Goal: Task Accomplishment & Management: Manage account settings

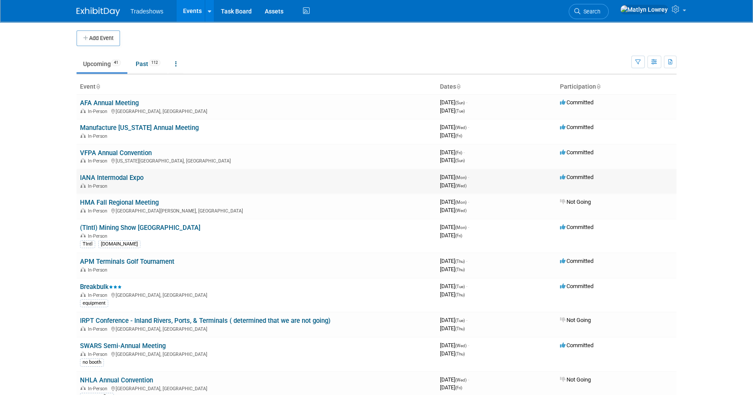
click at [98, 177] on link "IANA Intermodal Expo" at bounding box center [111, 178] width 63 height 8
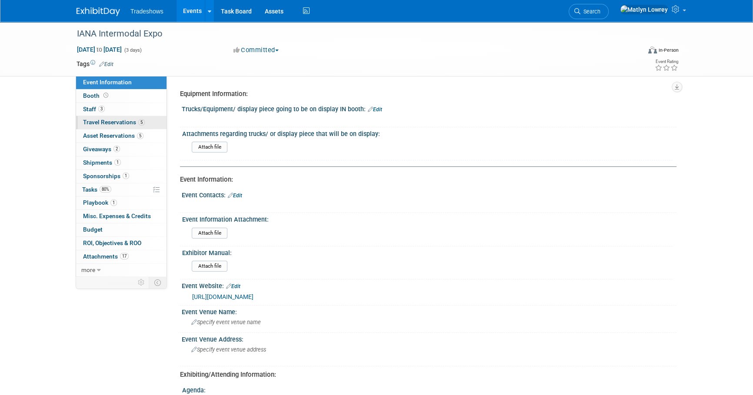
click at [95, 126] on link "5 Travel Reservations 5" at bounding box center [121, 122] width 90 height 13
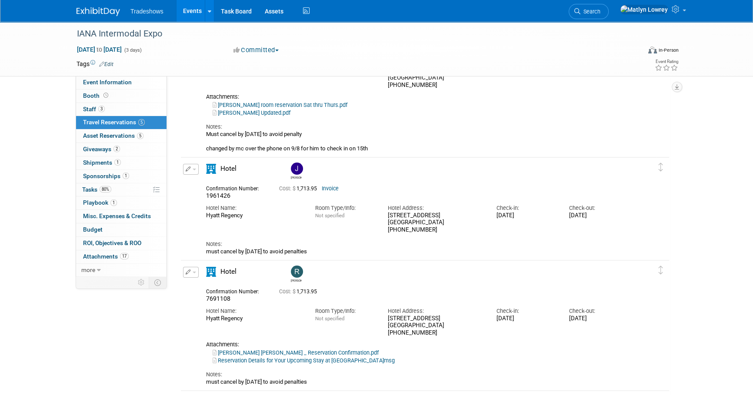
scroll to position [118, 0]
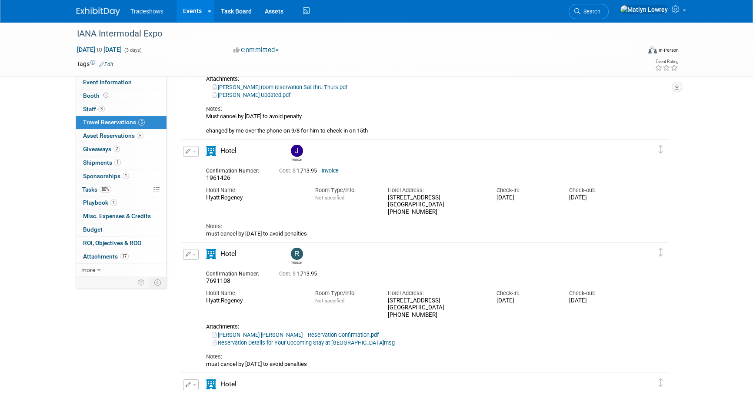
click at [333, 171] on link "Invoice" at bounding box center [330, 171] width 17 height 6
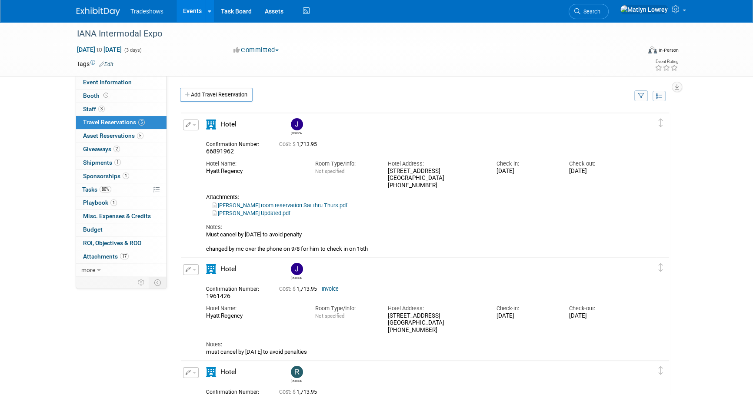
click at [189, 7] on link "Events" at bounding box center [192, 11] width 32 height 22
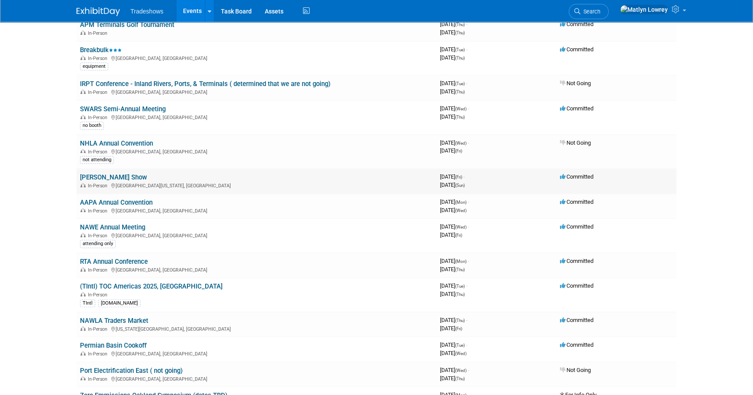
scroll to position [197, 0]
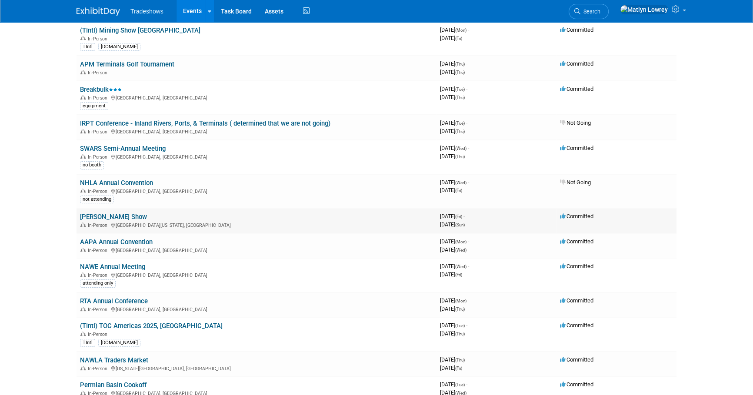
click at [104, 218] on link "[PERSON_NAME] Show" at bounding box center [113, 217] width 67 height 8
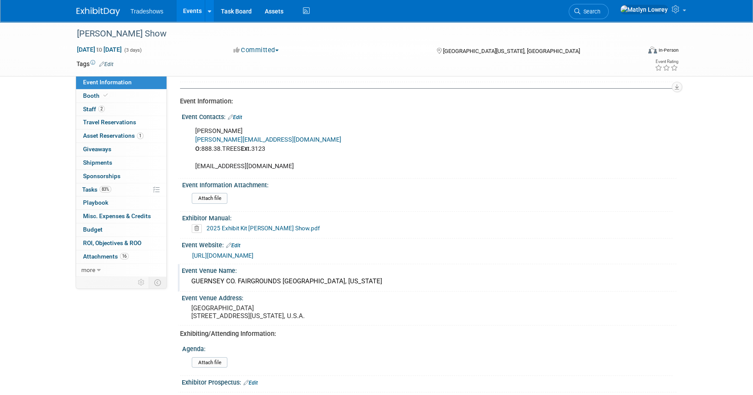
scroll to position [79, 0]
click at [249, 227] on link "2025 Exhibit Kit Paul Bunyan Show.pdf" at bounding box center [262, 227] width 113 height 7
click at [143, 192] on link "83% Tasks 83%" at bounding box center [121, 189] width 90 height 13
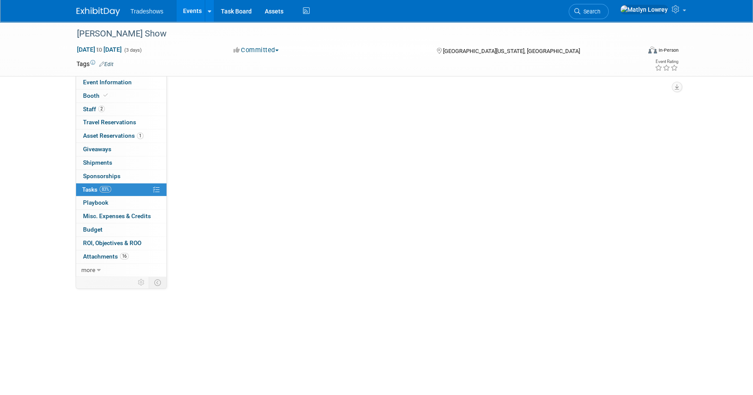
scroll to position [0, 0]
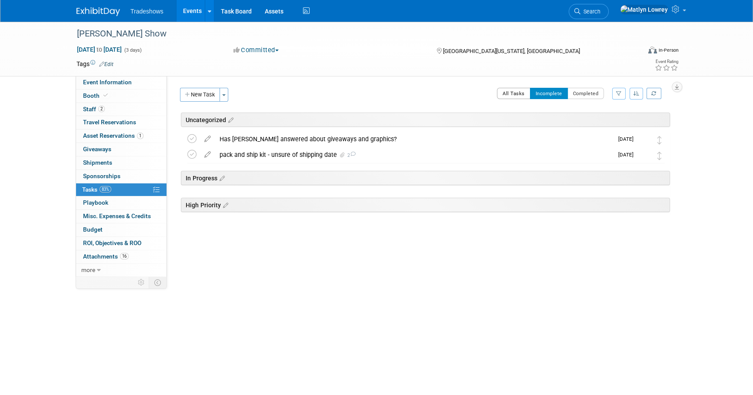
click at [518, 95] on button "All Tasks" at bounding box center [513, 93] width 33 height 11
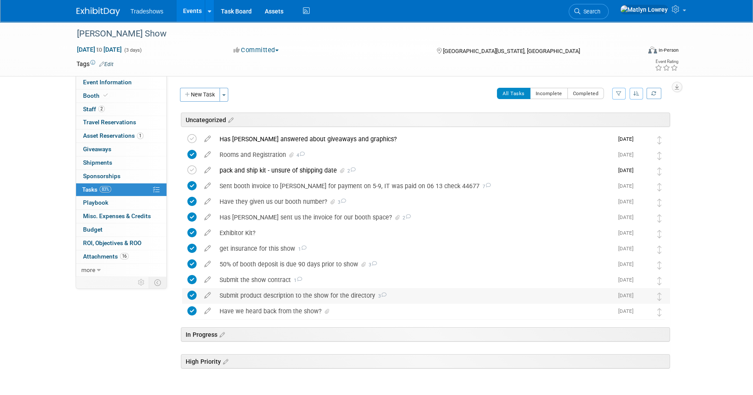
click at [264, 296] on div "Submit product description to the show for the directory 3" at bounding box center [414, 295] width 398 height 15
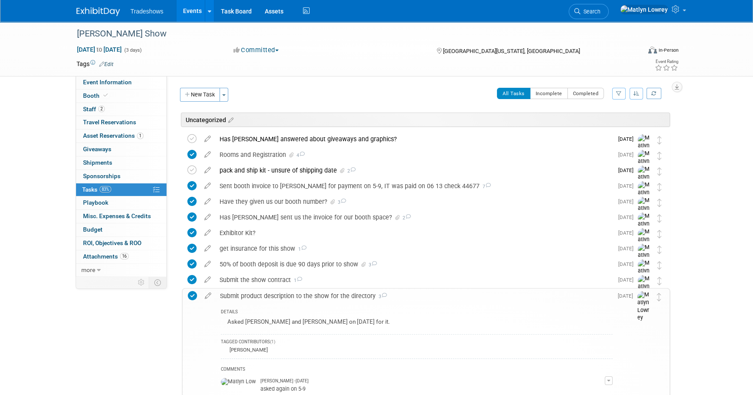
click at [264, 297] on div "Submit product description to the show for the directory 3" at bounding box center [414, 296] width 397 height 15
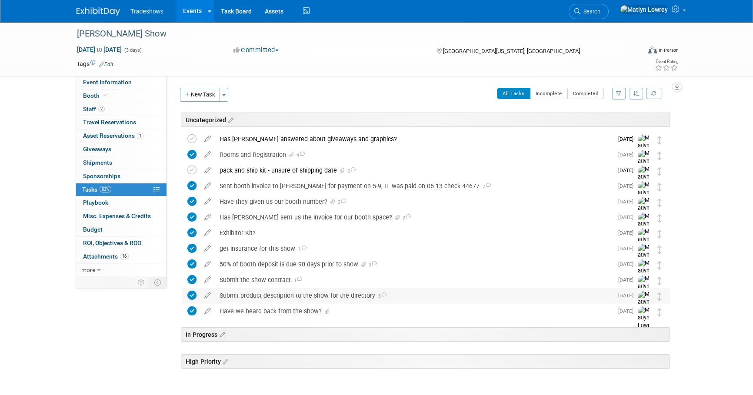
scroll to position [31, 0]
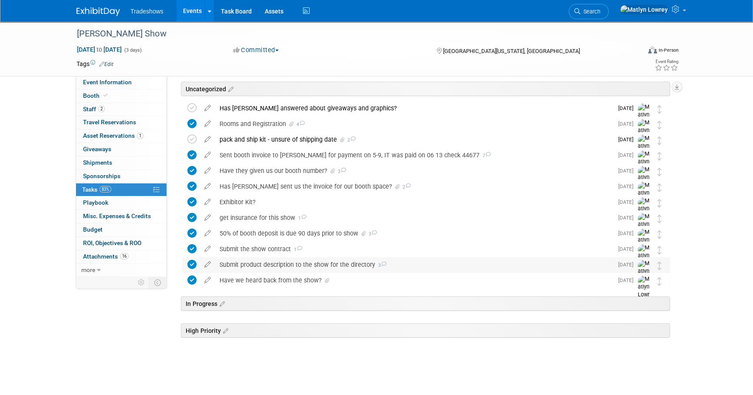
click at [259, 261] on div "Submit product description to the show for the directory 3" at bounding box center [414, 264] width 398 height 15
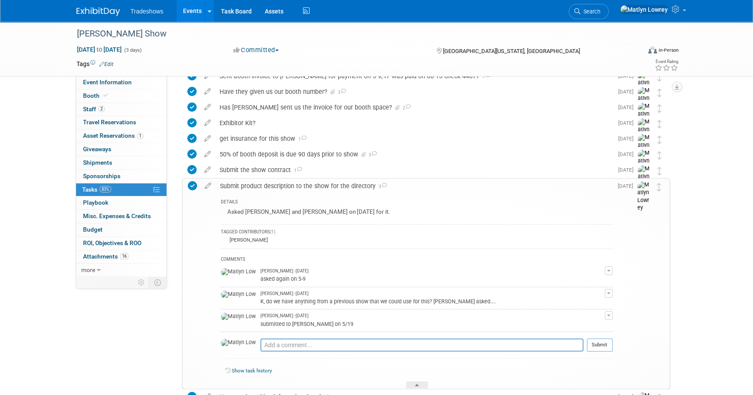
scroll to position [150, 0]
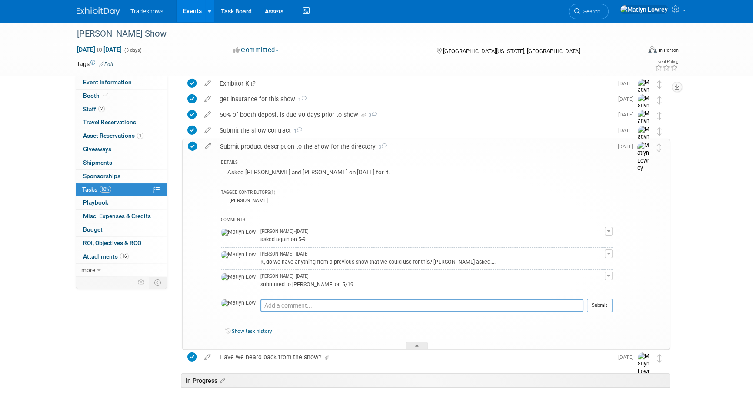
click at [192, 8] on link "Events" at bounding box center [192, 11] width 32 height 22
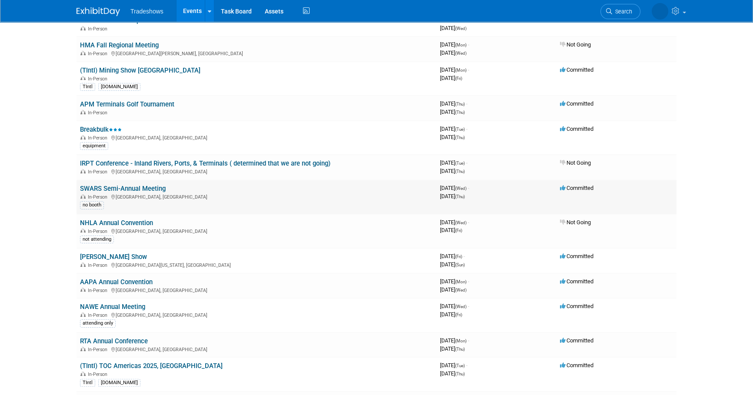
scroll to position [158, 0]
click at [131, 339] on link "RTA Annual Conference" at bounding box center [114, 341] width 68 height 8
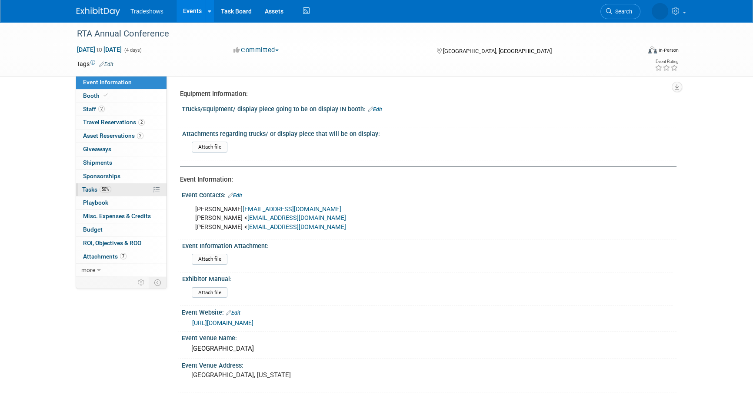
click at [104, 187] on span "50%" at bounding box center [106, 189] width 12 height 7
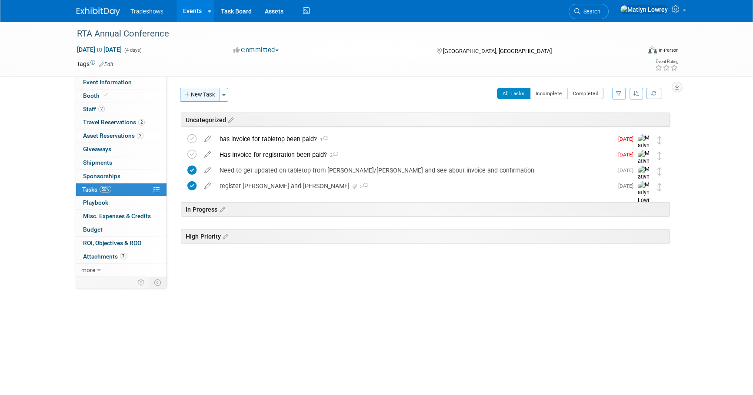
click at [201, 93] on button "New Task" at bounding box center [200, 95] width 40 height 14
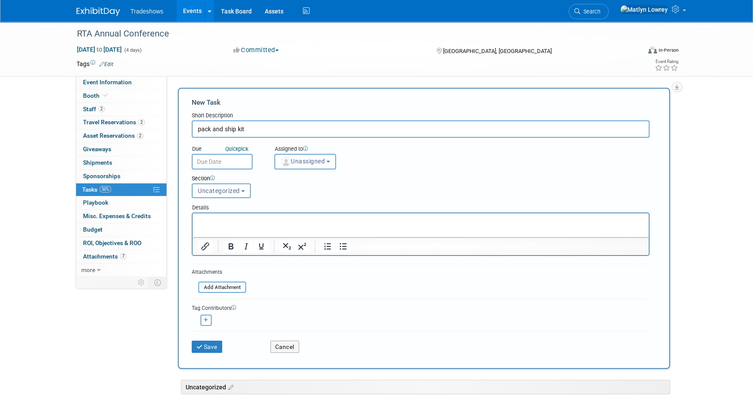
type input "pack and ship kit"
click at [217, 166] on input "text" at bounding box center [222, 162] width 61 height 16
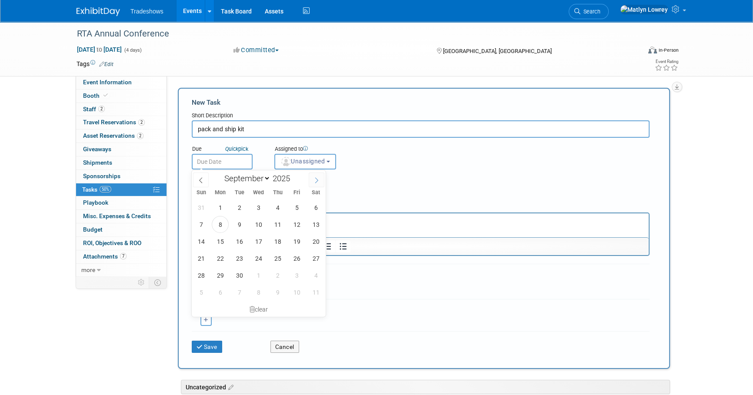
click at [322, 182] on span at bounding box center [317, 180] width 16 height 15
select select "9"
drag, startPoint x: 299, startPoint y: 221, endPoint x: 107, endPoint y: 3, distance: 290.4
click at [299, 221] on span "10" at bounding box center [296, 224] width 17 height 17
type input "Oct 10, 2025"
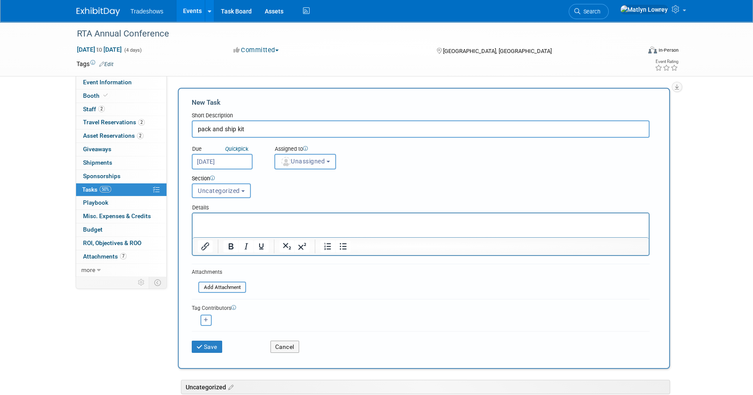
click at [306, 167] on button "Unassigned" at bounding box center [305, 162] width 62 height 16
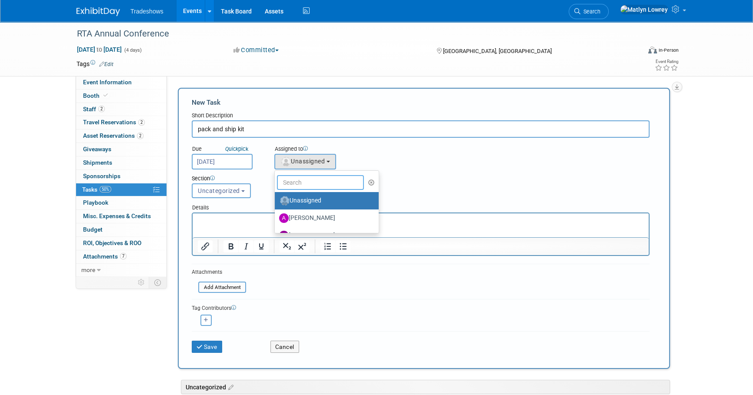
click at [305, 184] on input "text" at bounding box center [320, 182] width 87 height 15
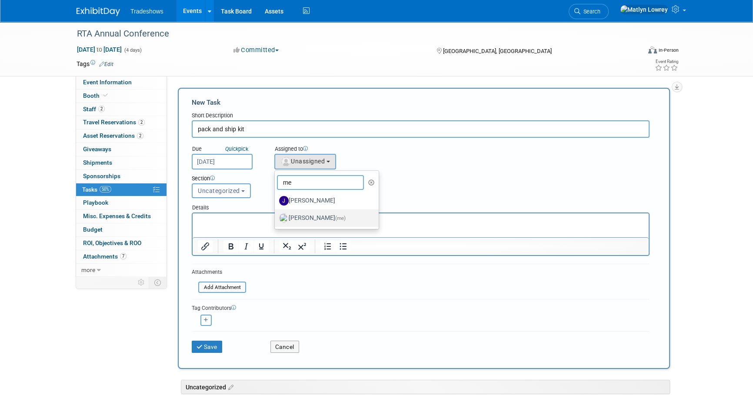
type input "me"
click at [299, 221] on label "Matlyn Lowrey (me)" at bounding box center [324, 218] width 91 height 14
click at [276, 220] on input "Matlyn Lowrey (me)" at bounding box center [273, 217] width 6 height 6
select select "53a61db3-ae1f-4f8e-85ed-74f10af30436"
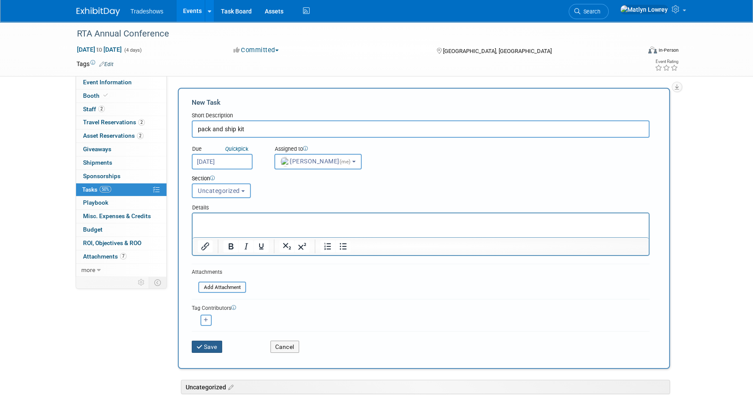
click at [213, 344] on button "Save" at bounding box center [207, 347] width 30 height 12
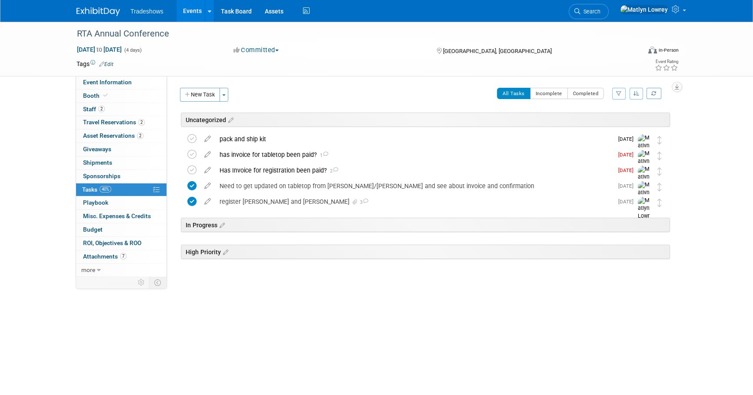
click at [188, 5] on link "Events" at bounding box center [192, 11] width 32 height 22
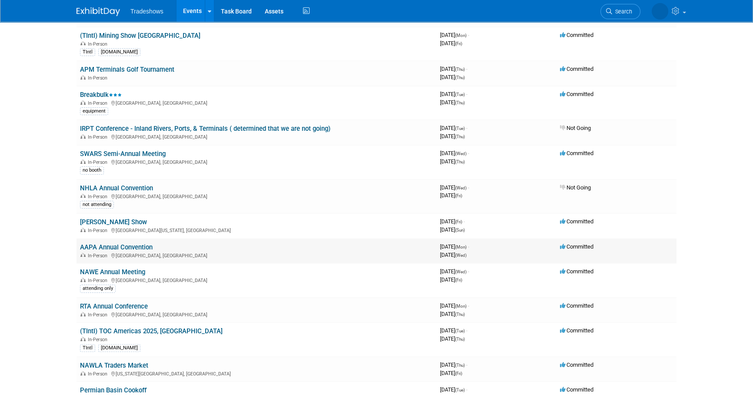
scroll to position [197, 0]
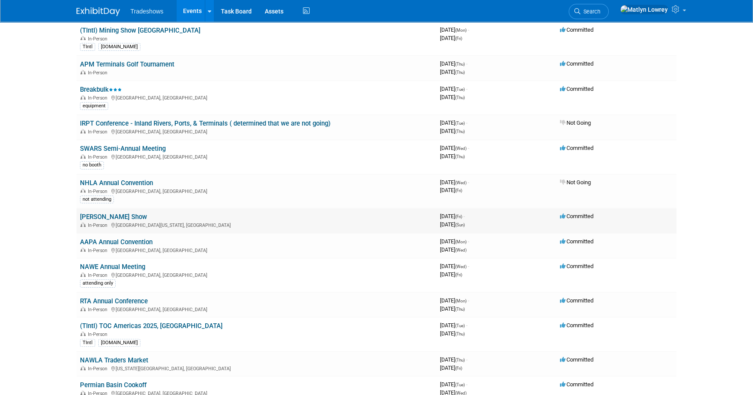
click at [103, 217] on link "[PERSON_NAME] Show" at bounding box center [113, 217] width 67 height 8
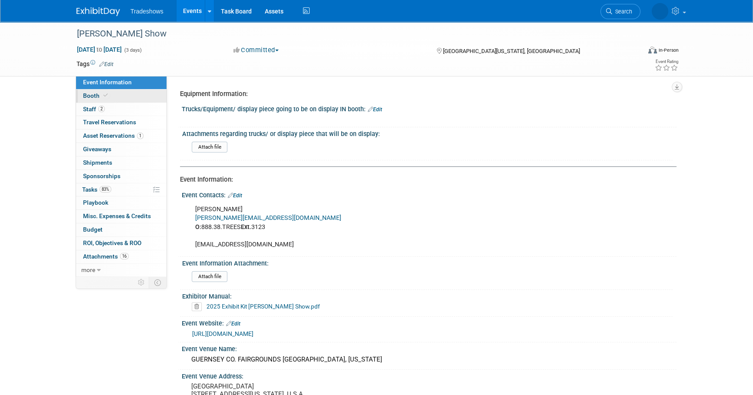
click at [103, 95] on icon at bounding box center [105, 95] width 4 height 5
select select "Certificate of insurance sent"
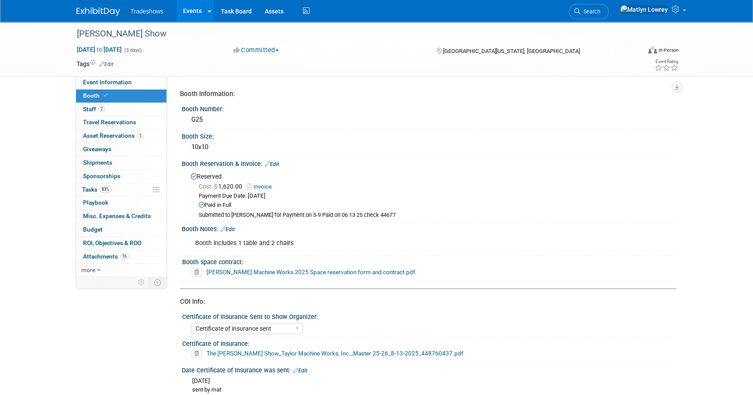
click at [192, 13] on link "Events" at bounding box center [192, 11] width 32 height 22
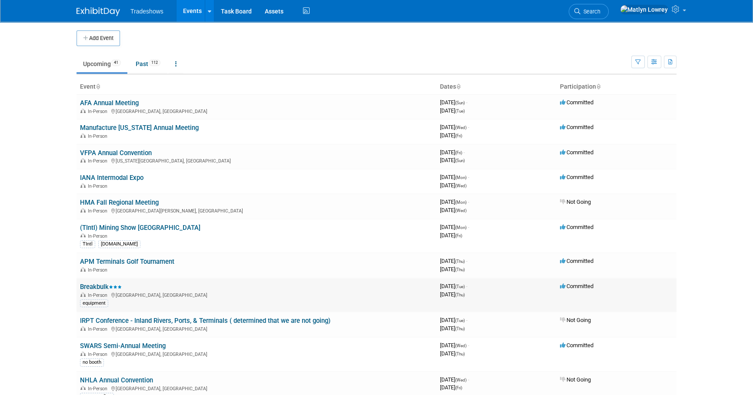
click at [96, 286] on link "Breakbulk" at bounding box center [101, 287] width 42 height 8
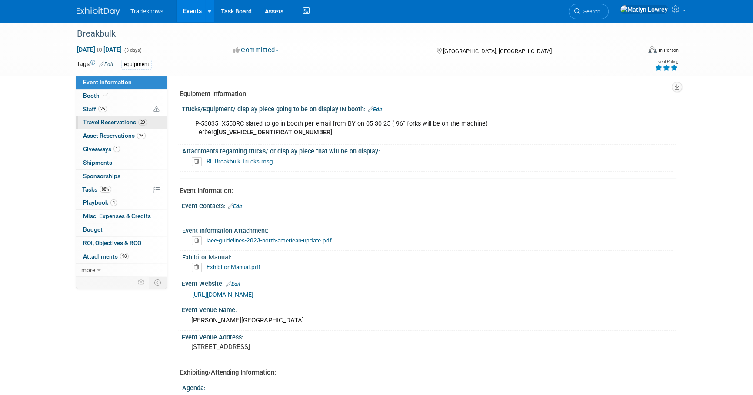
click at [108, 125] on span "Travel Reservations 20" at bounding box center [115, 122] width 64 height 7
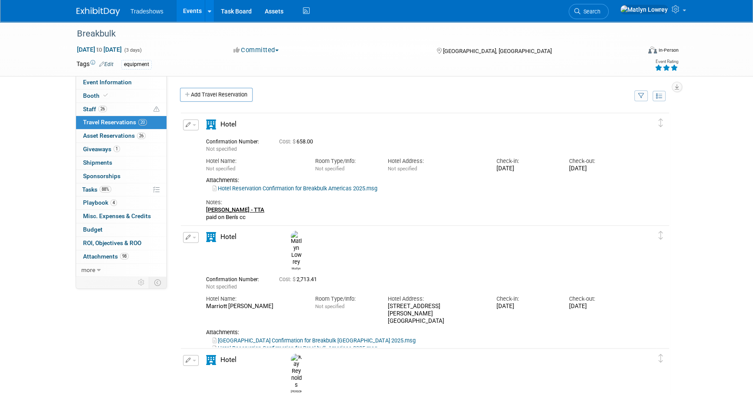
click at [540, 16] on div "Tradeshows Events Add Event Bulk Upload Events Shareable Event Boards Recently …" at bounding box center [376, 11] width 600 height 22
click at [600, 10] on span "Search" at bounding box center [590, 11] width 20 height 7
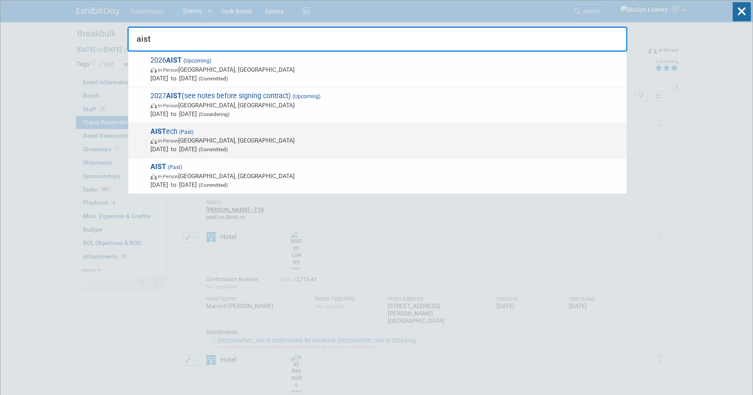
type input "aist"
click at [163, 142] on span "In-Person" at bounding box center [168, 141] width 20 height 6
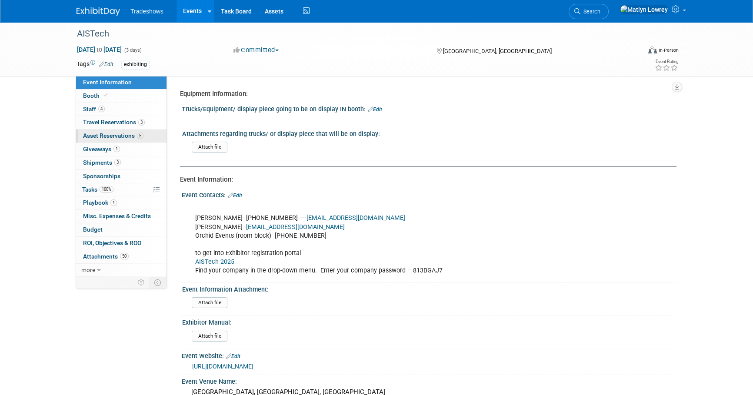
click at [106, 135] on span "Asset Reservations 5" at bounding box center [113, 135] width 60 height 7
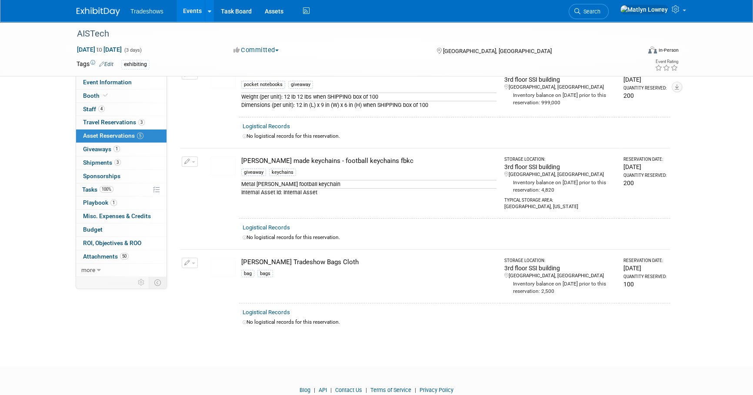
scroll to position [257, 0]
